Goal: Find specific page/section: Find specific page/section

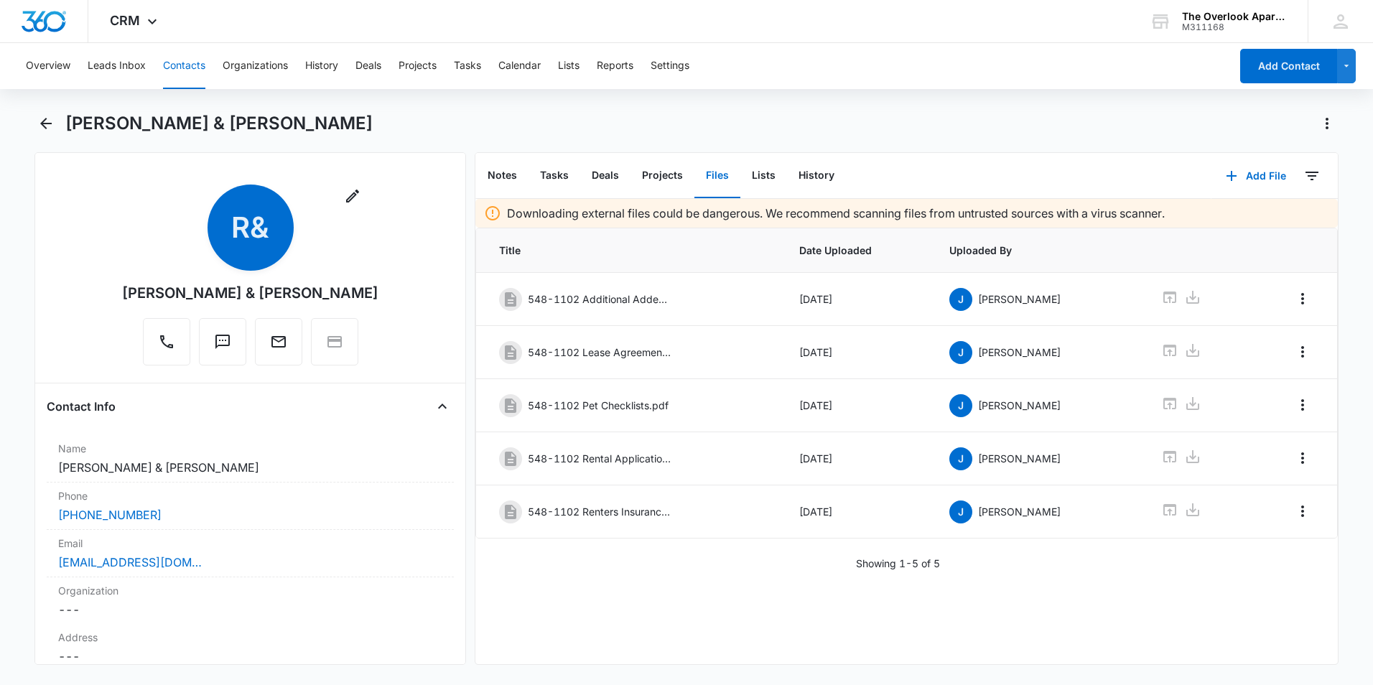
click at [180, 68] on button "Contacts" at bounding box center [184, 66] width 42 height 46
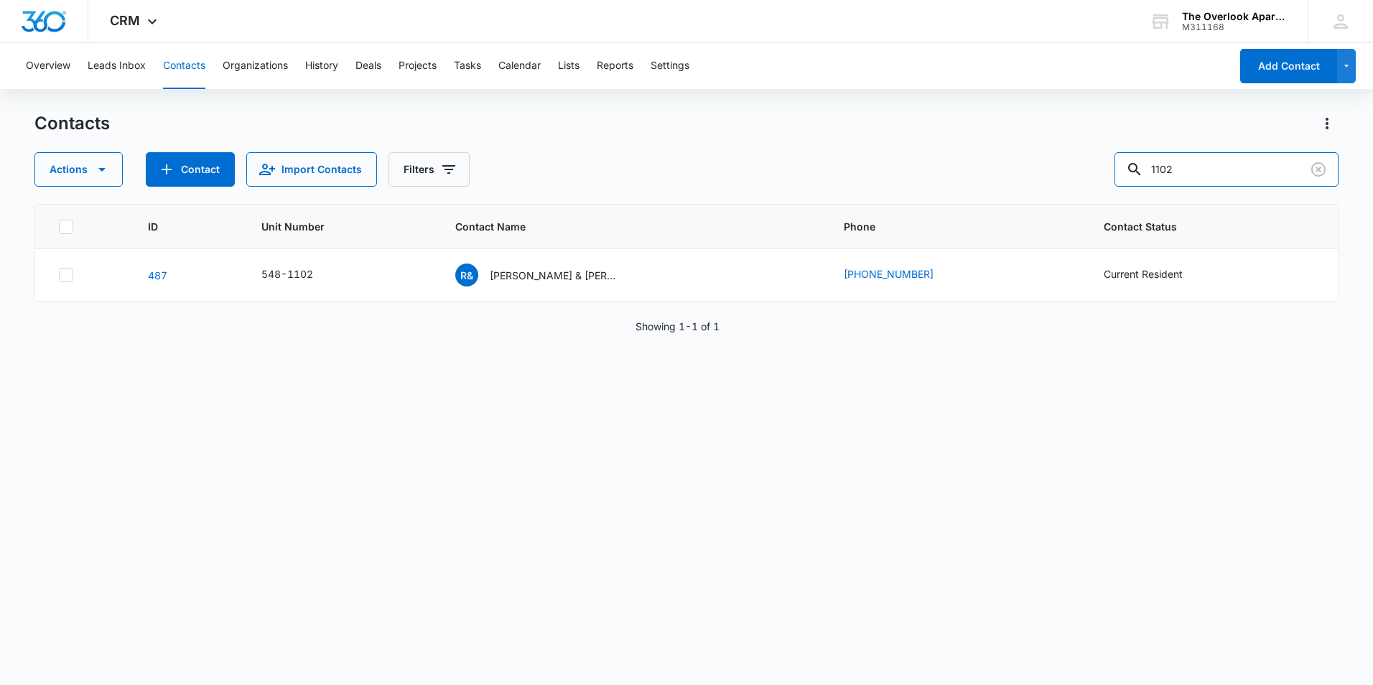
drag, startPoint x: 1089, startPoint y: 168, endPoint x: 1039, endPoint y: 164, distance: 49.7
click at [1039, 164] on div "Actions Contact Import Contacts Filters 1102" at bounding box center [686, 169] width 1304 height 34
type input "5201"
click at [496, 276] on p "[PERSON_NAME] [PERSON_NAME] & Aldihir [PERSON_NAME] [PERSON_NAME]" at bounding box center [554, 275] width 129 height 15
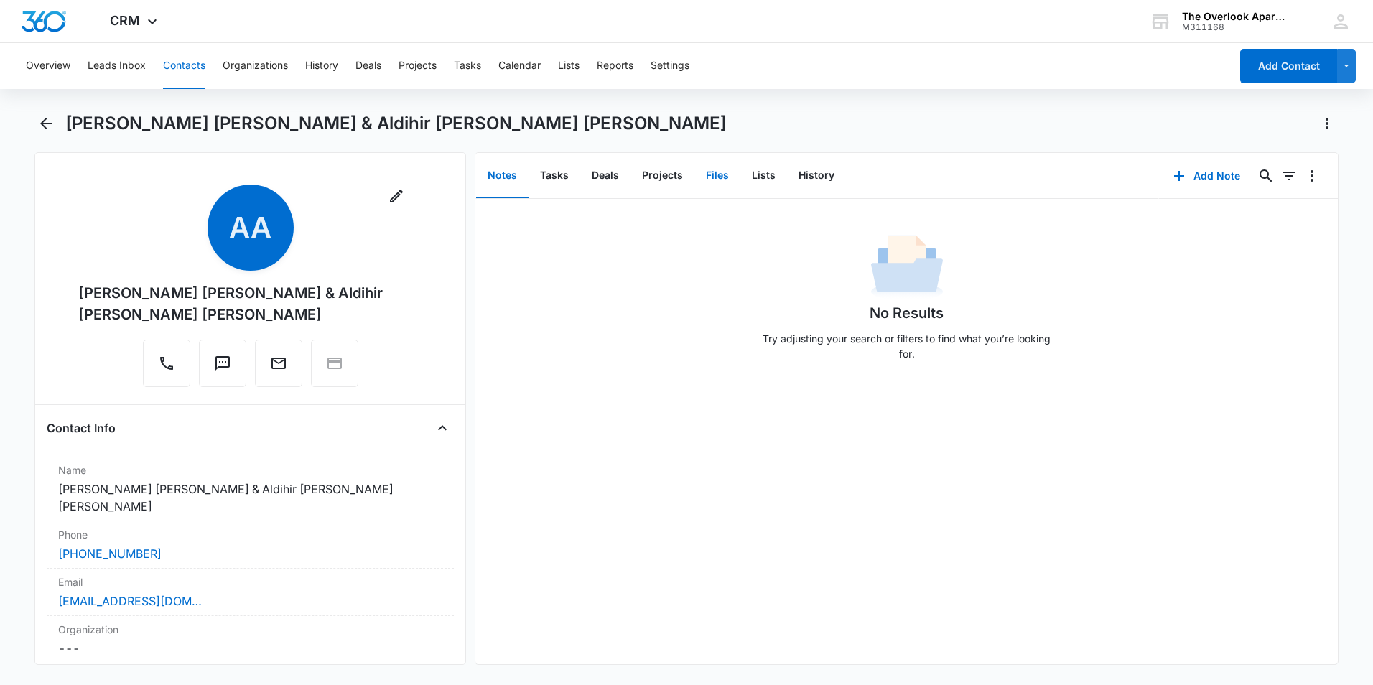
click at [706, 177] on button "Files" at bounding box center [717, 176] width 46 height 45
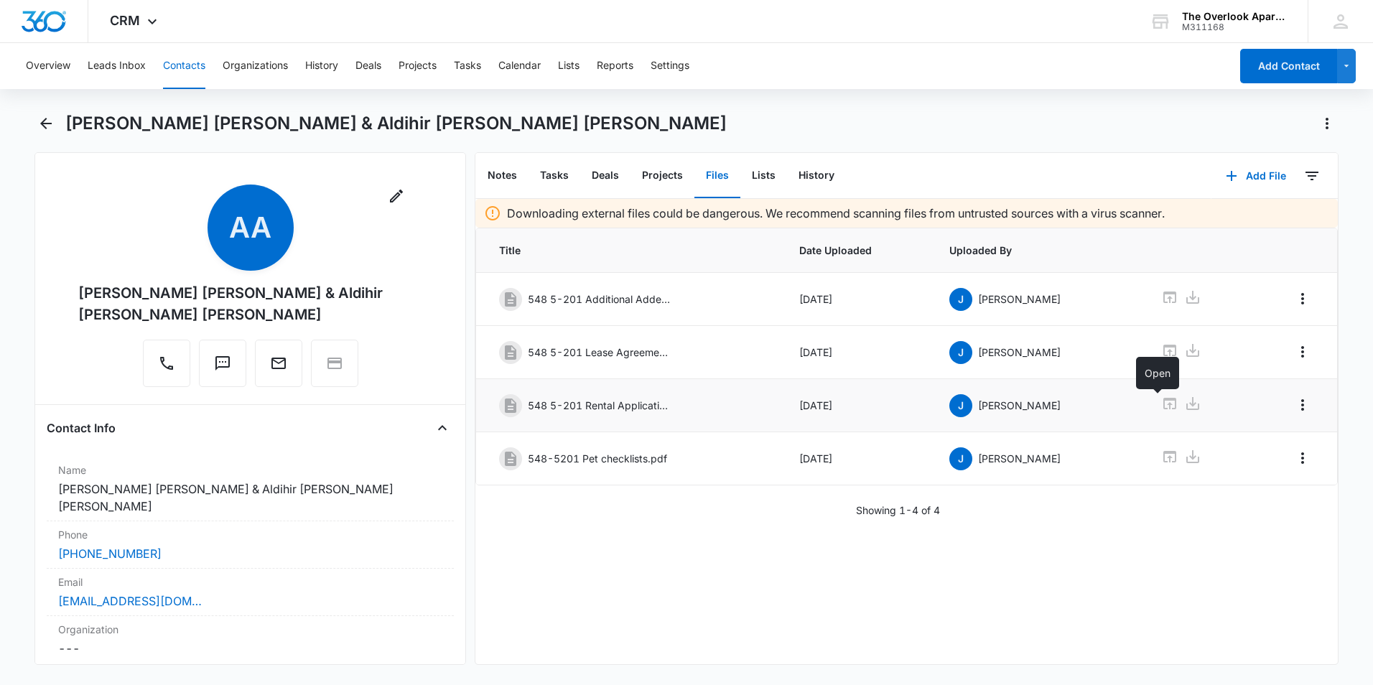
click at [1163, 402] on icon at bounding box center [1169, 403] width 13 height 11
click at [194, 59] on button "Contacts" at bounding box center [184, 66] width 42 height 46
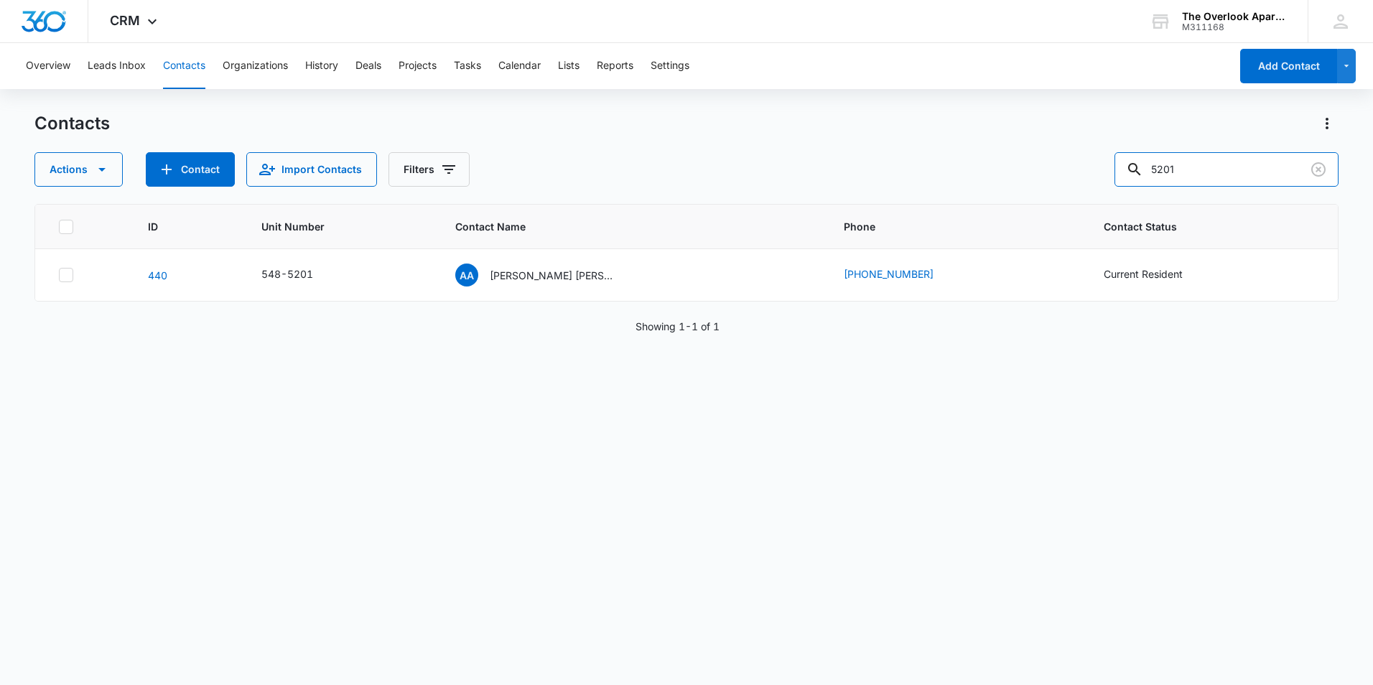
drag, startPoint x: 1229, startPoint y: 167, endPoint x: 998, endPoint y: 164, distance: 231.3
click at [1007, 169] on div "Actions Contact Import Contacts Filters 5201" at bounding box center [686, 169] width 1304 height 34
type input "3202"
drag, startPoint x: 1260, startPoint y: 164, endPoint x: 1107, endPoint y: 170, distance: 153.8
click at [1107, 170] on div "Actions Contact Import Contacts Filters 3202" at bounding box center [686, 169] width 1304 height 34
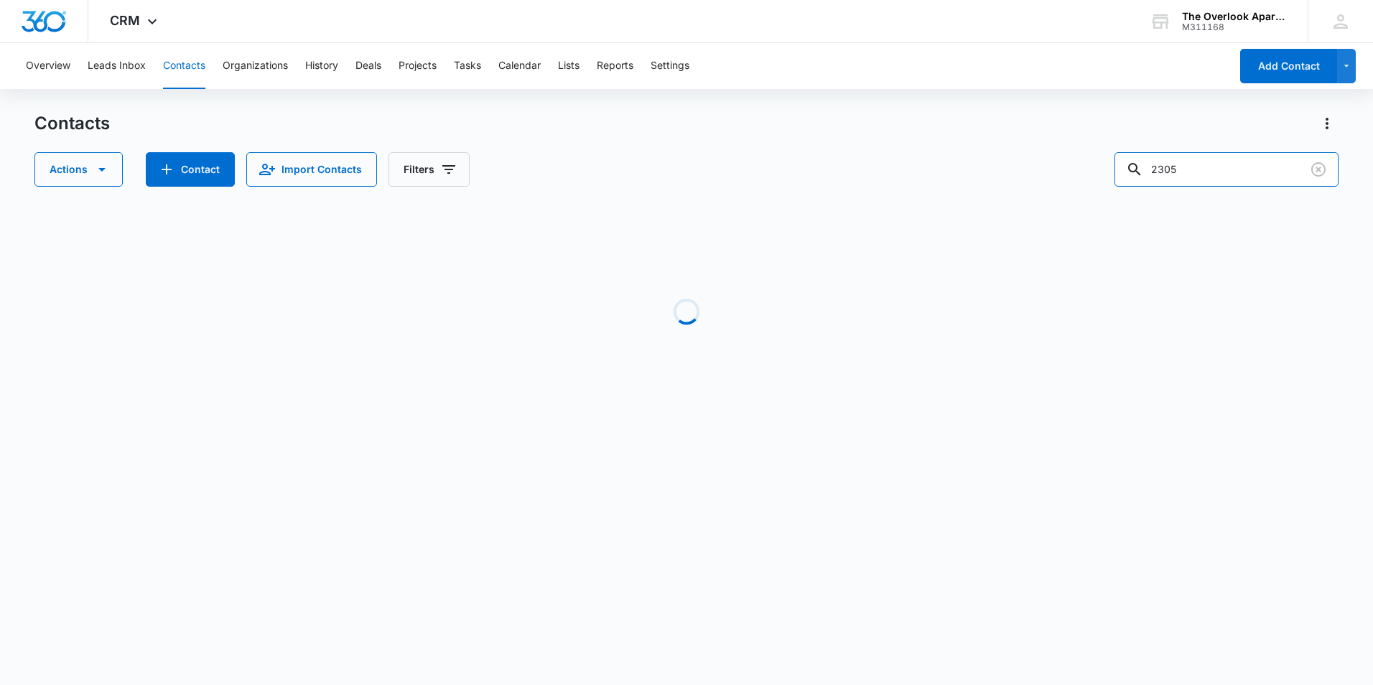
type input "2305"
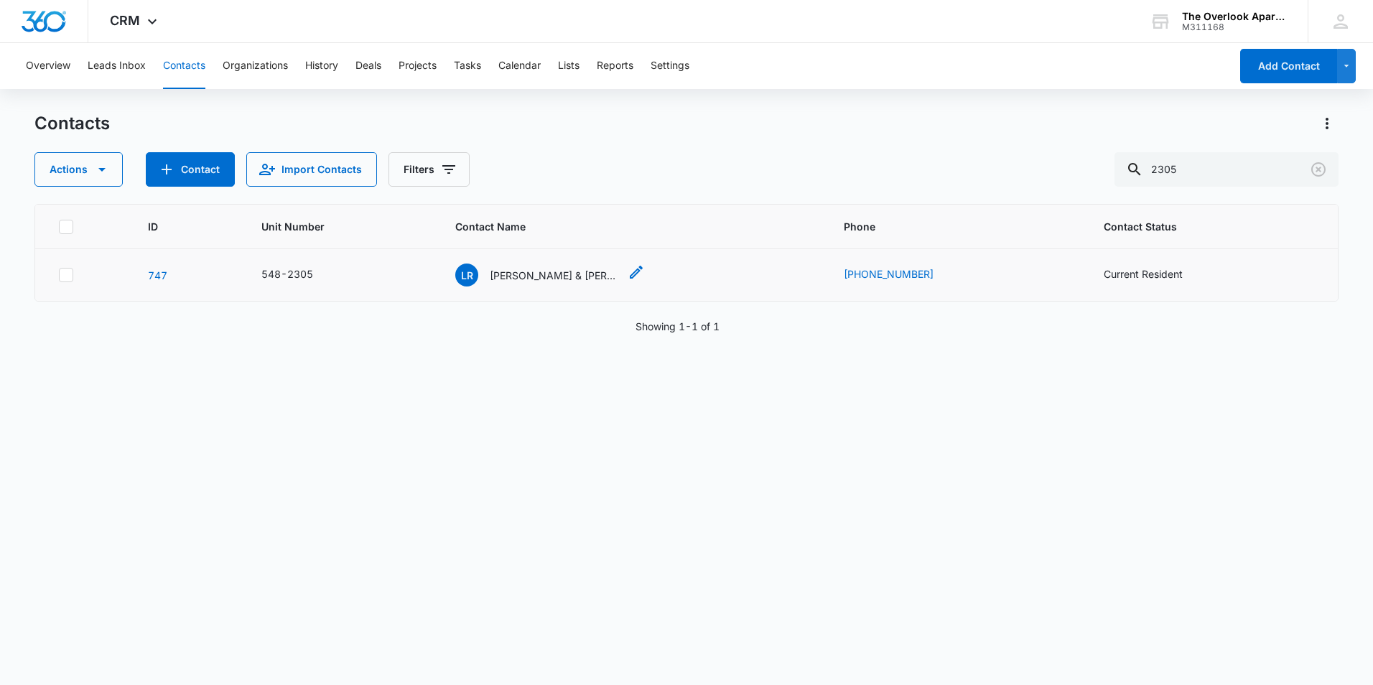
click at [578, 275] on p "[PERSON_NAME] & [PERSON_NAME]" at bounding box center [554, 275] width 129 height 15
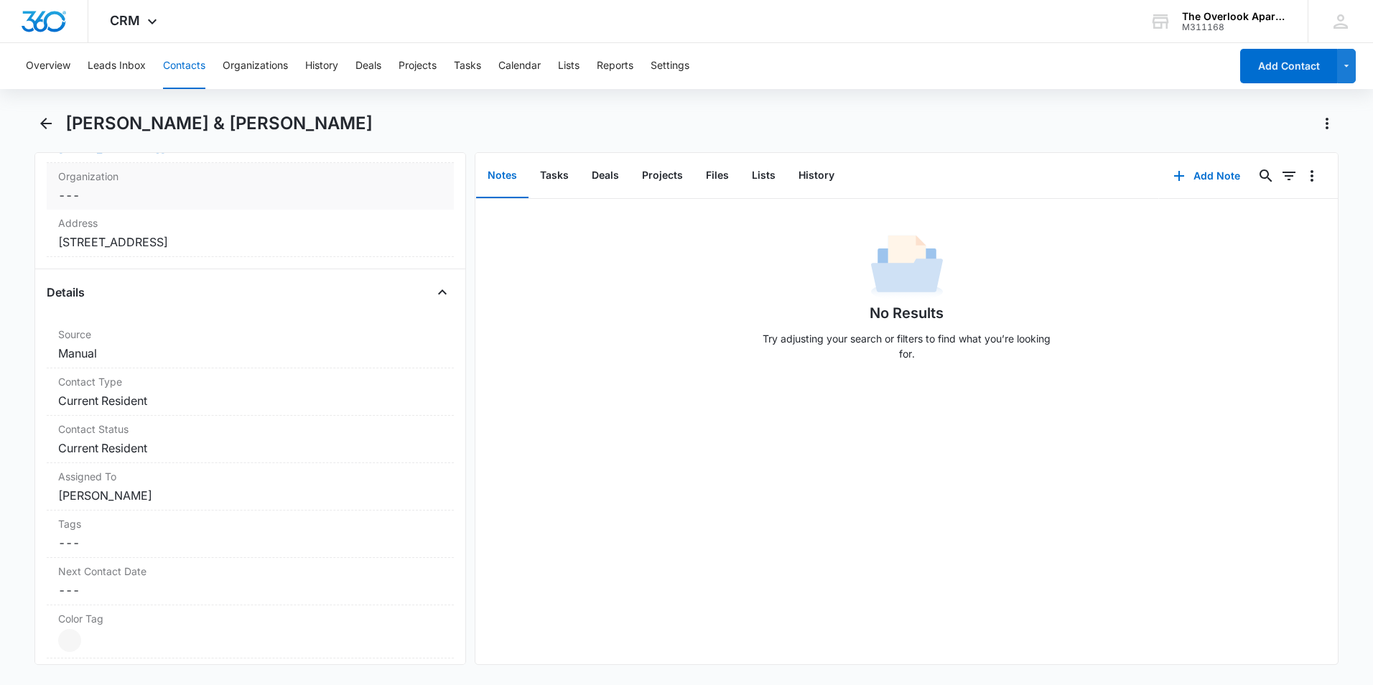
scroll to position [431, 0]
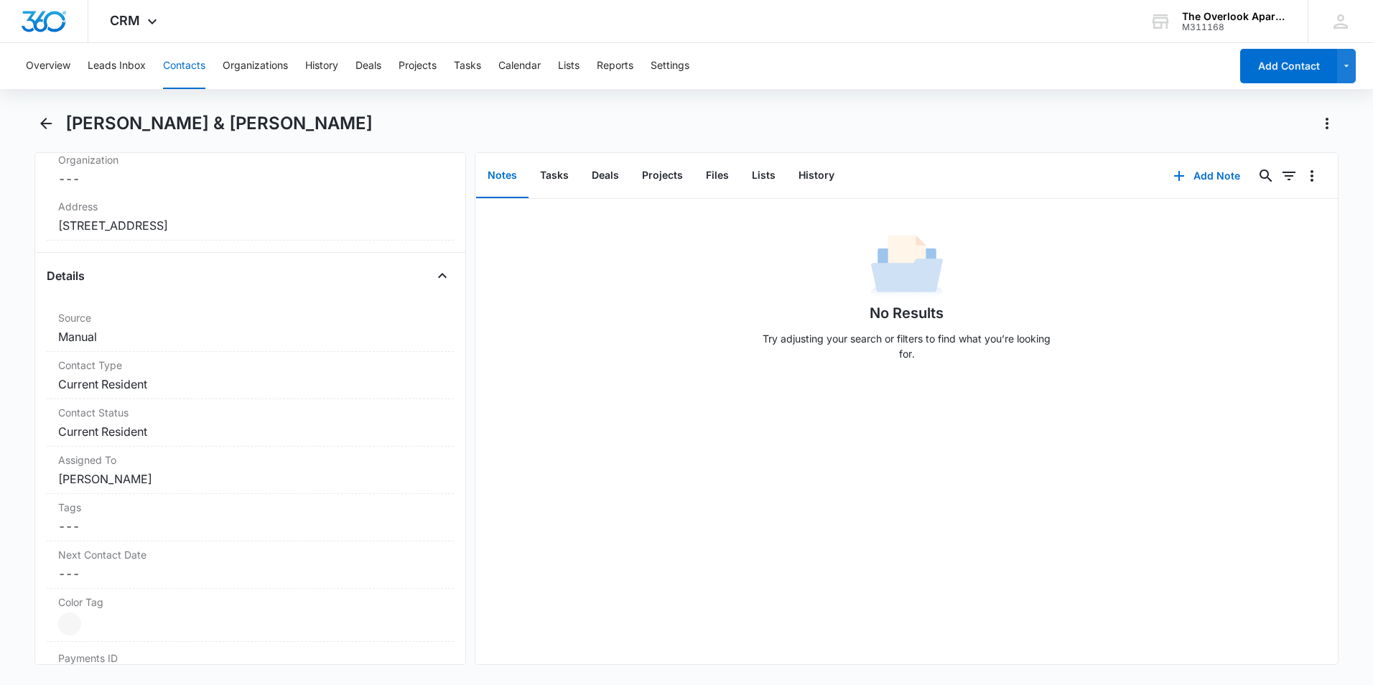
click at [192, 60] on button "Contacts" at bounding box center [184, 66] width 42 height 46
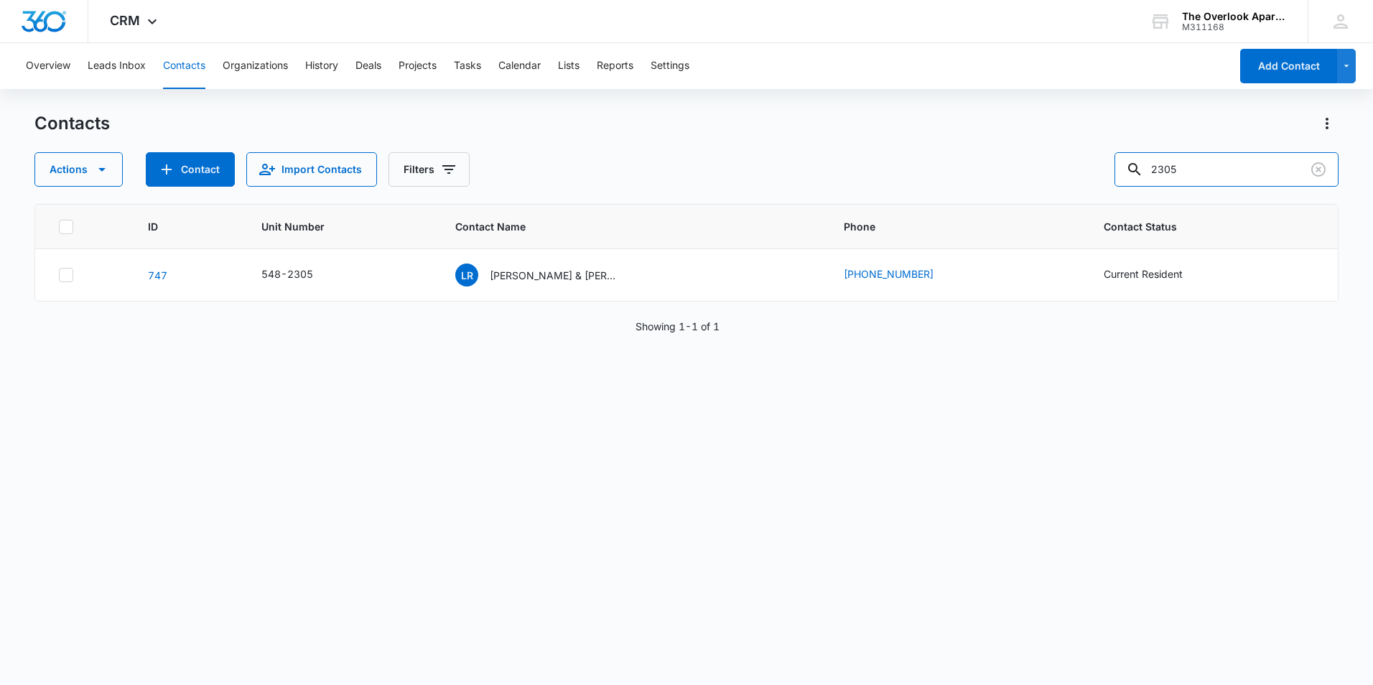
drag, startPoint x: 1269, startPoint y: 158, endPoint x: 1039, endPoint y: 168, distance: 230.0
click at [1039, 169] on div "Actions Contact Import Contacts Filters 2305" at bounding box center [686, 169] width 1304 height 34
type input "5305"
